Goal: Information Seeking & Learning: Learn about a topic

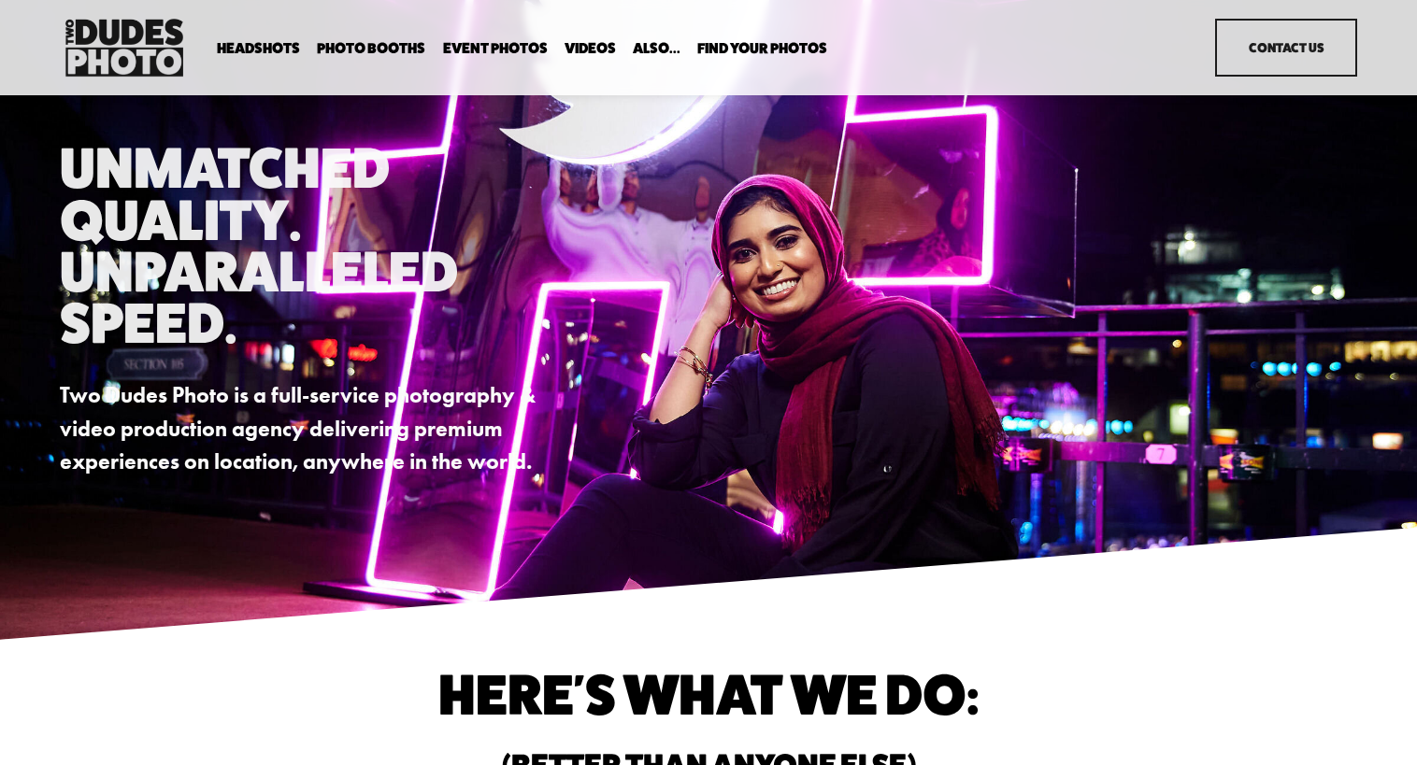
click at [0, 0] on span "Backdrop Options" at bounding box center [0, 0] width 0 height 0
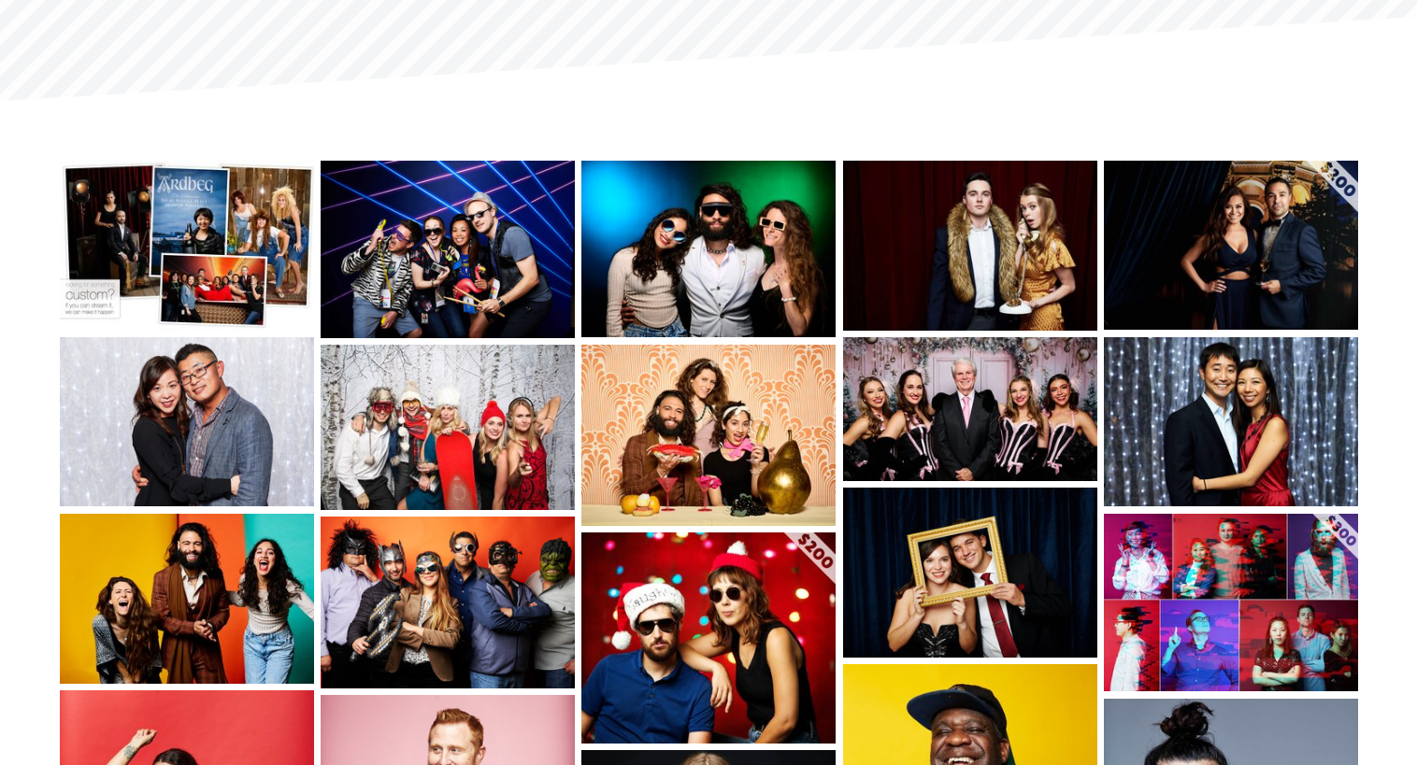
scroll to position [248, 0]
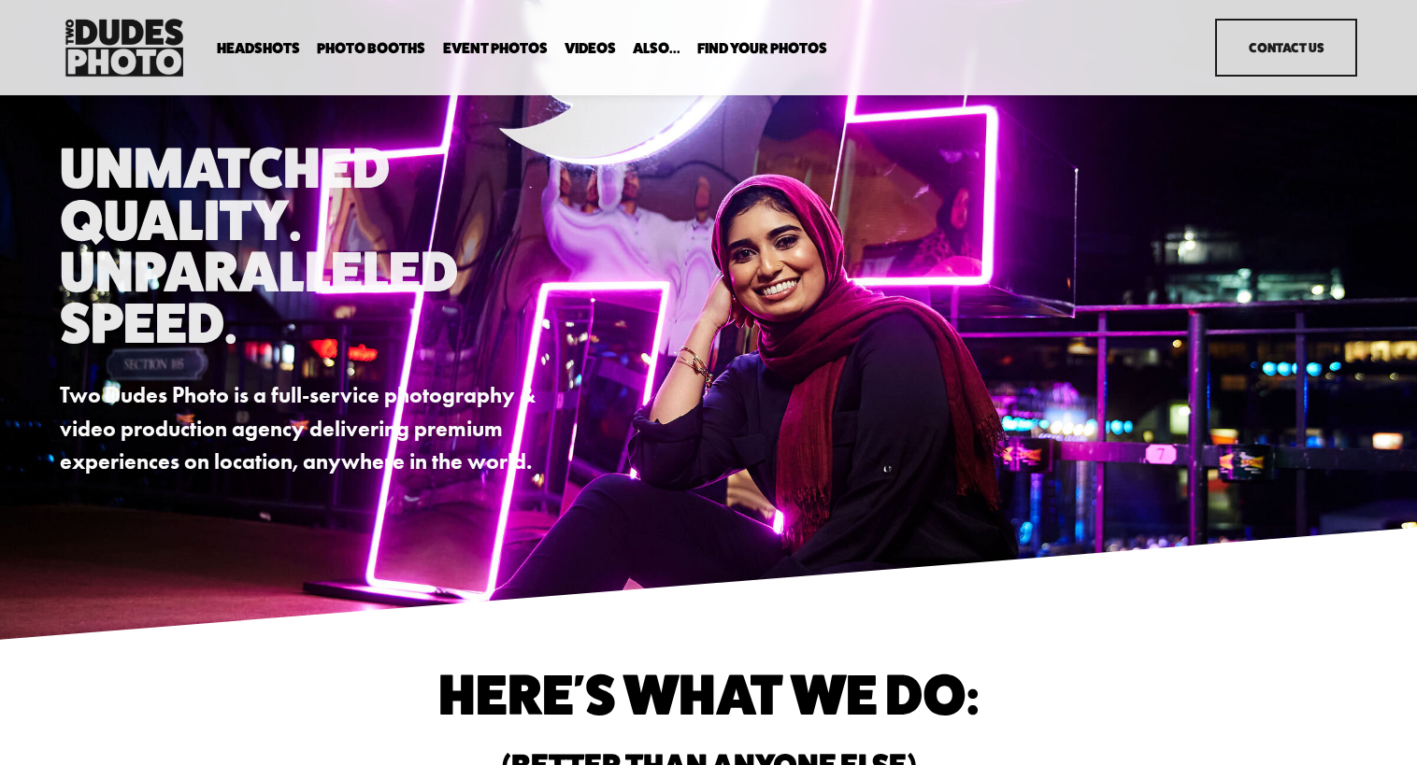
click at [0, 0] on span "Backdrop Options" at bounding box center [0, 0] width 0 height 0
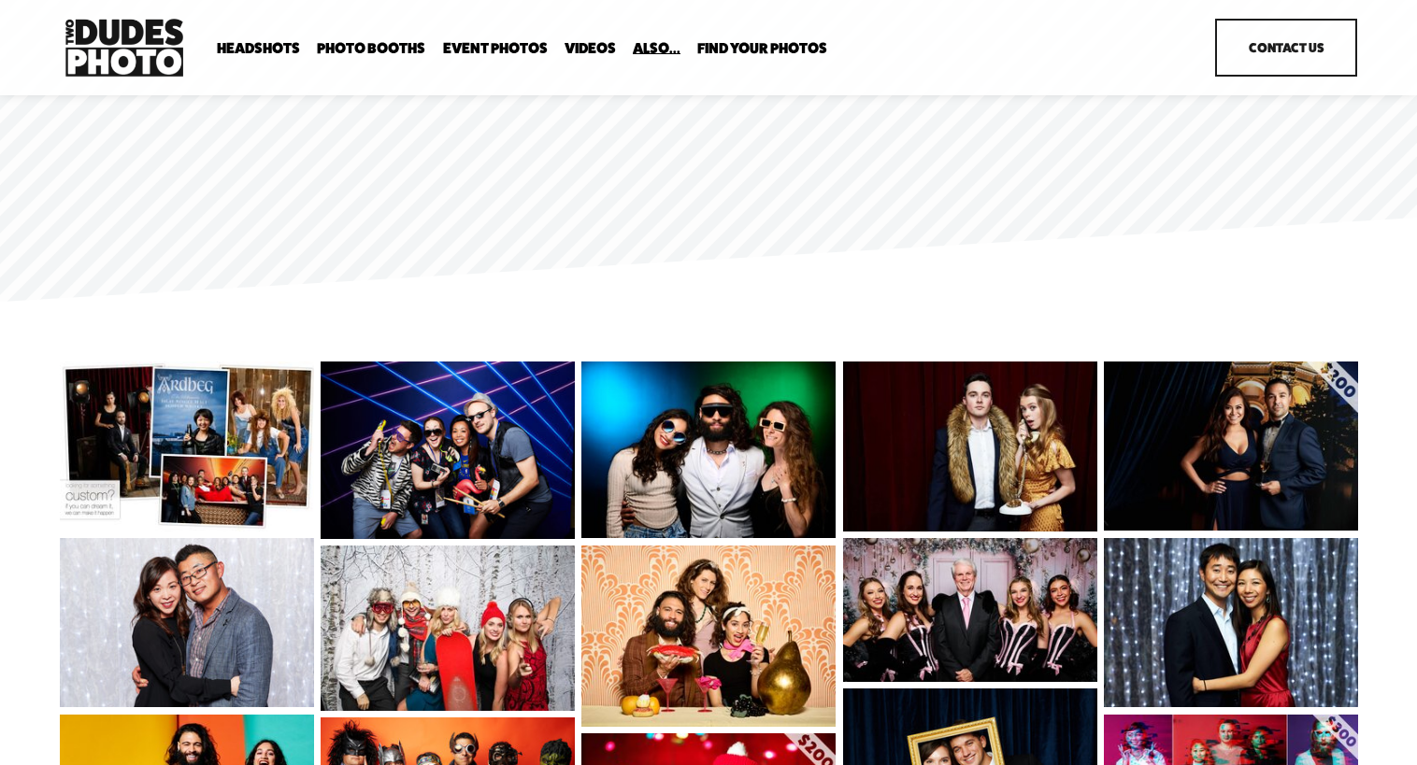
click at [763, 615] on img at bounding box center [709, 637] width 256 height 182
click at [70, 40] on div "Gallery" at bounding box center [708, 21] width 1417 height 42
click at [166, 187] on div "Gallery" at bounding box center [375, 382] width 666 height 643
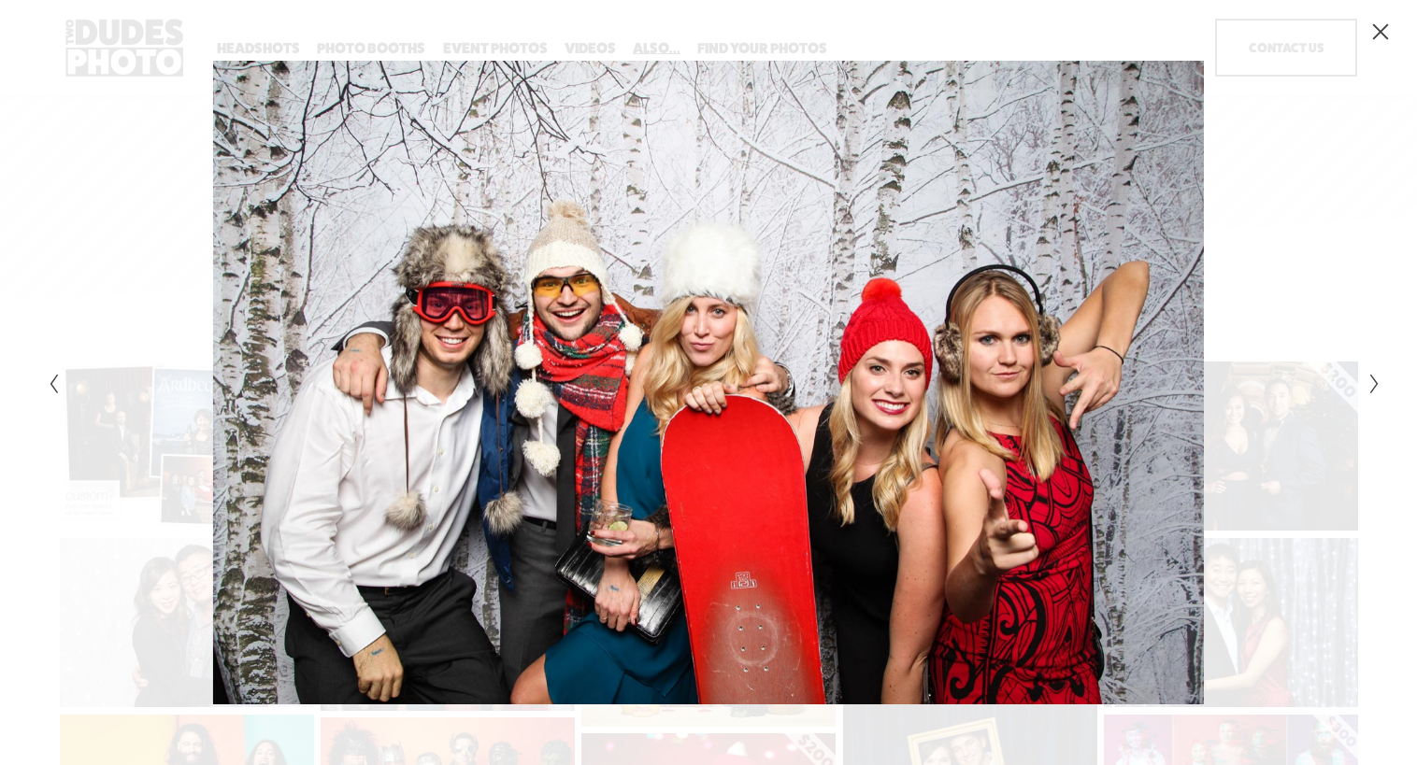
click at [1384, 155] on div "Gallery" at bounding box center [708, 382] width 1417 height 765
click at [1321, 184] on div "Gallery" at bounding box center [1041, 382] width 666 height 643
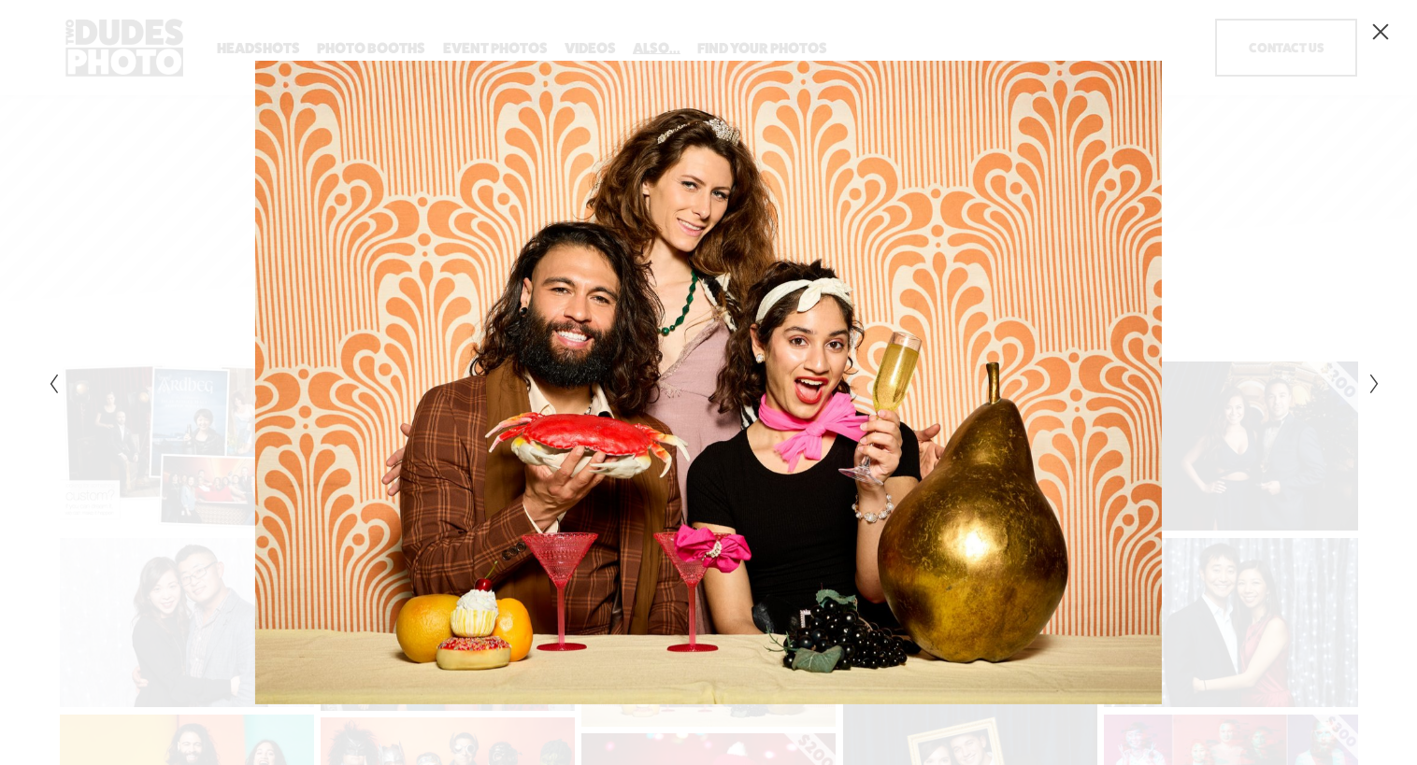
click at [1382, 36] on icon "Close" at bounding box center [1380, 31] width 19 height 19
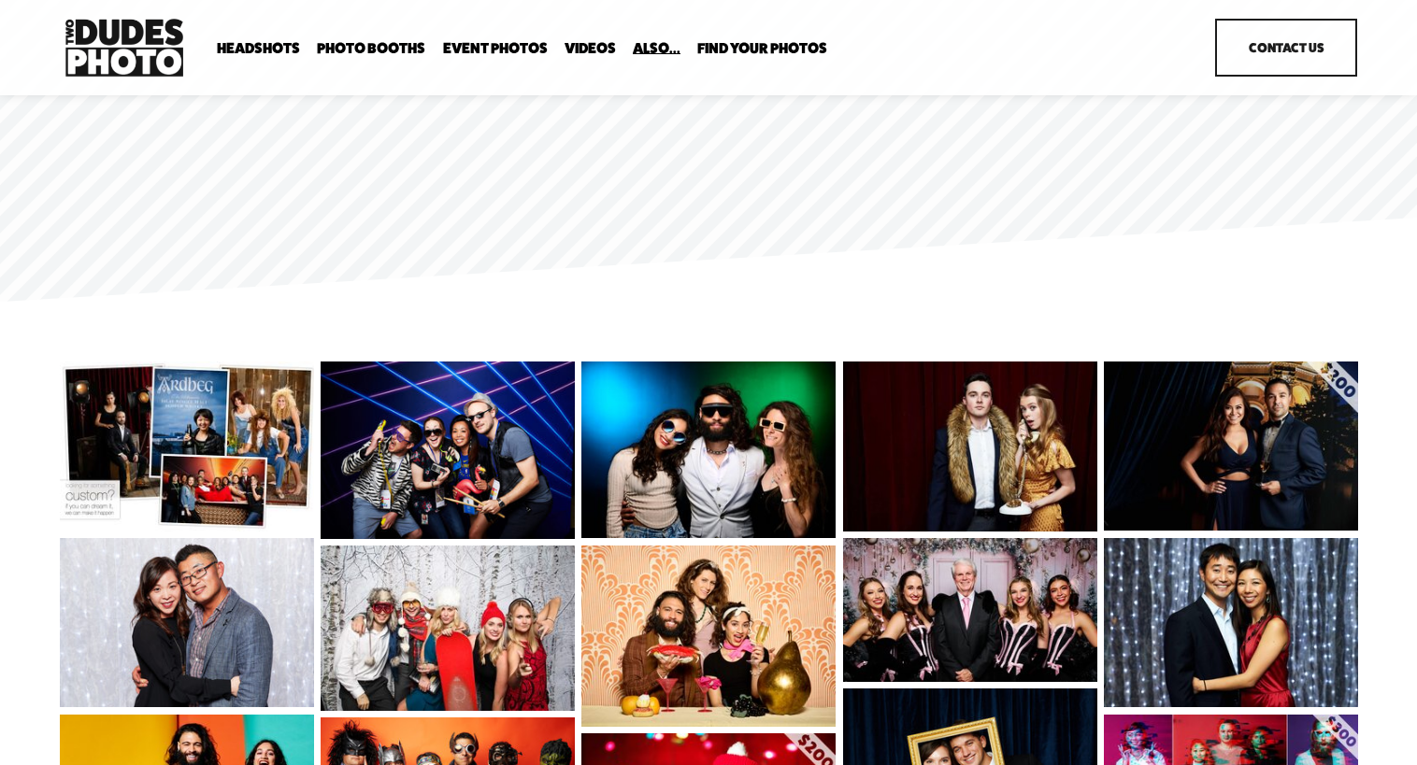
click at [722, 627] on img at bounding box center [709, 637] width 256 height 182
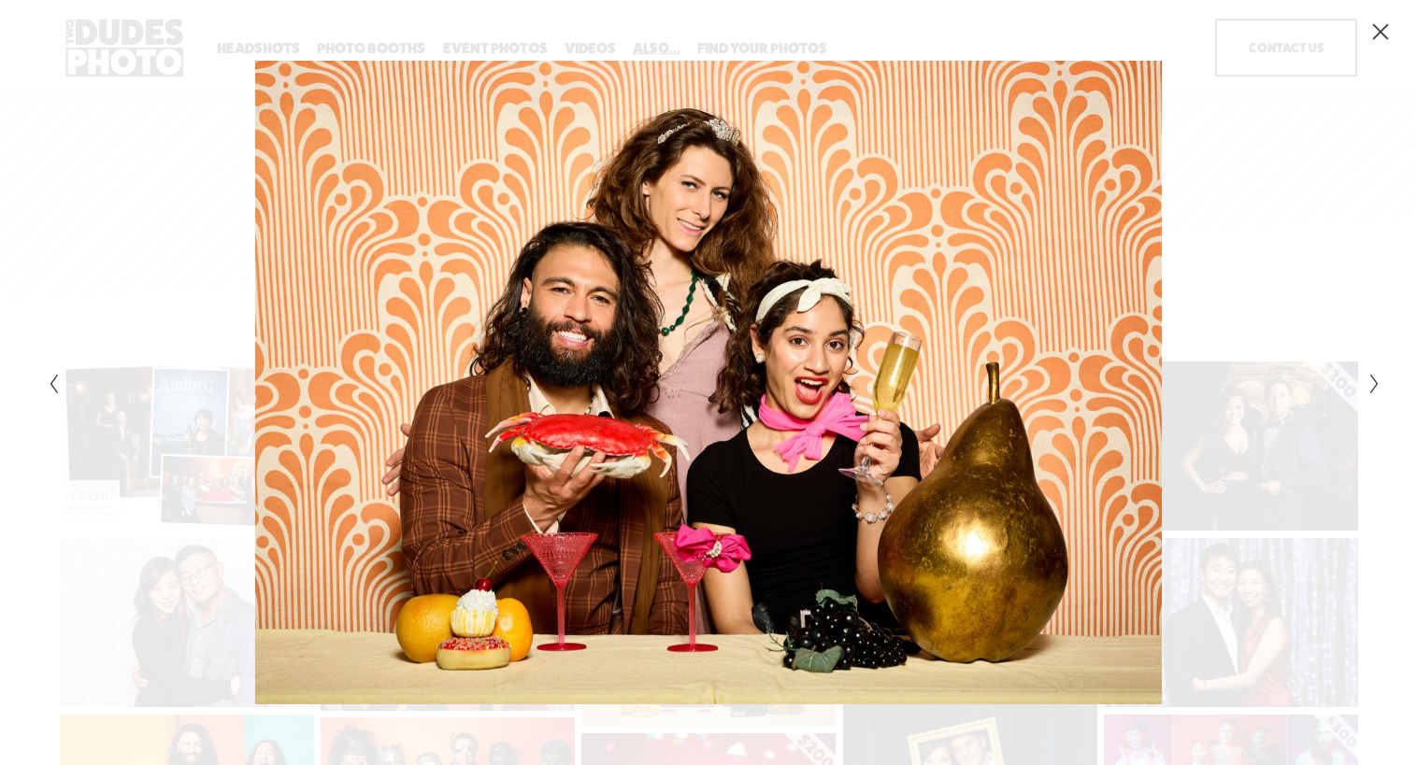
click at [93, 84] on div "Gallery" at bounding box center [375, 382] width 666 height 643
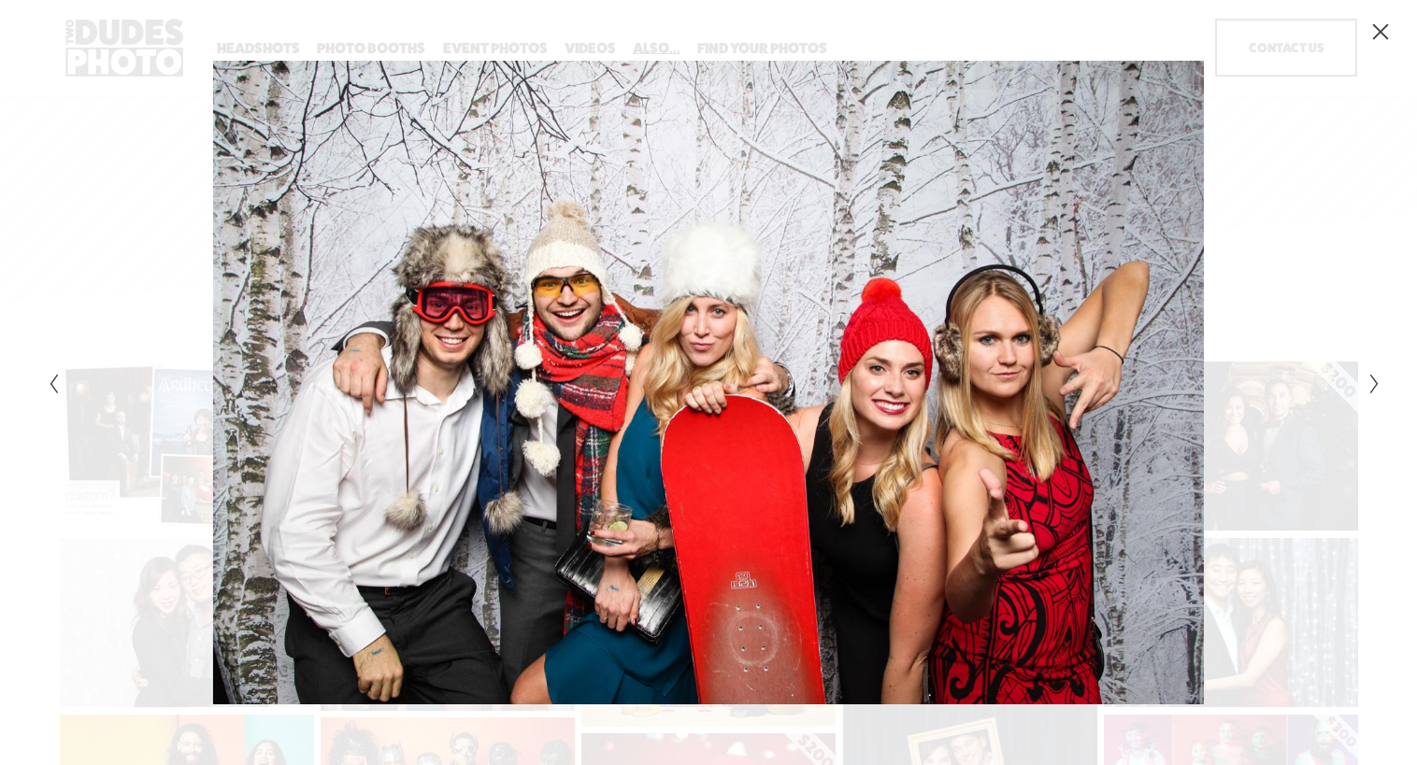
click at [1379, 39] on icon "Close" at bounding box center [1380, 31] width 19 height 19
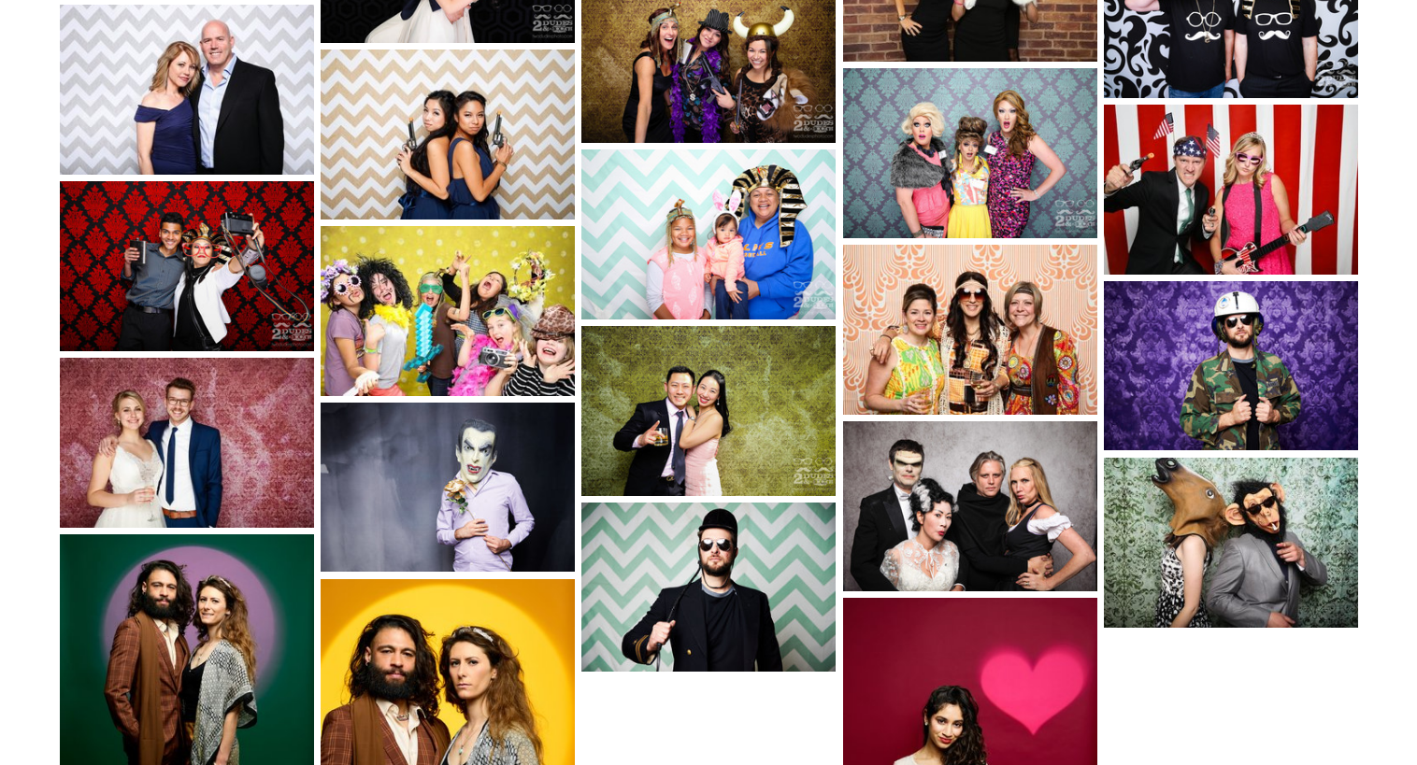
scroll to position [2629, 0]
